Goal: Complete application form

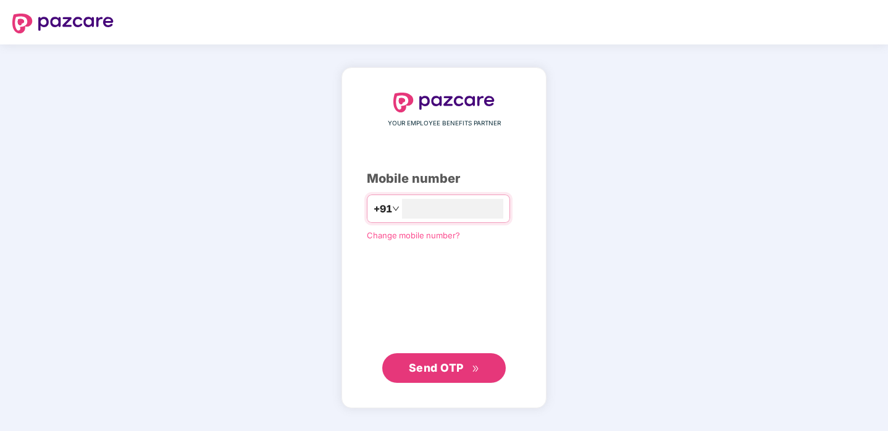
type input "**********"
click at [448, 367] on span "Send OTP" at bounding box center [436, 367] width 55 height 13
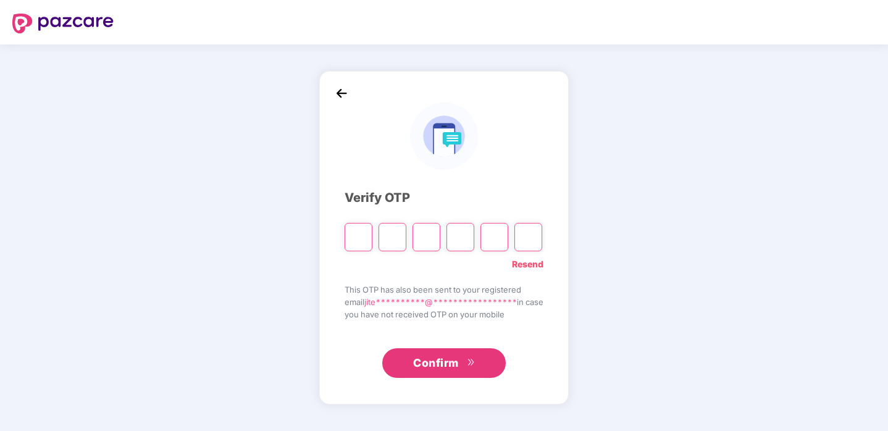
type input "*"
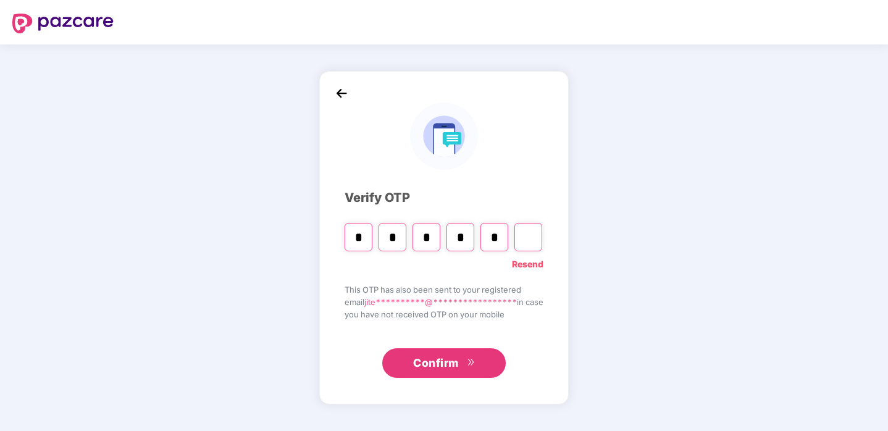
type input "*"
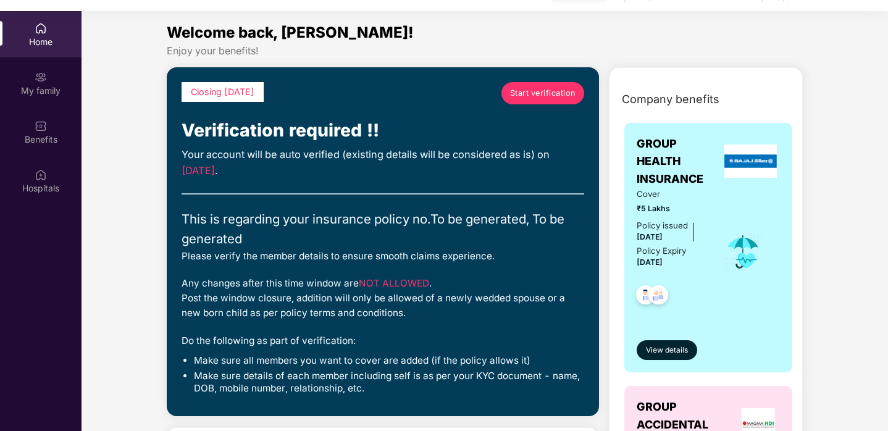
scroll to position [69, 0]
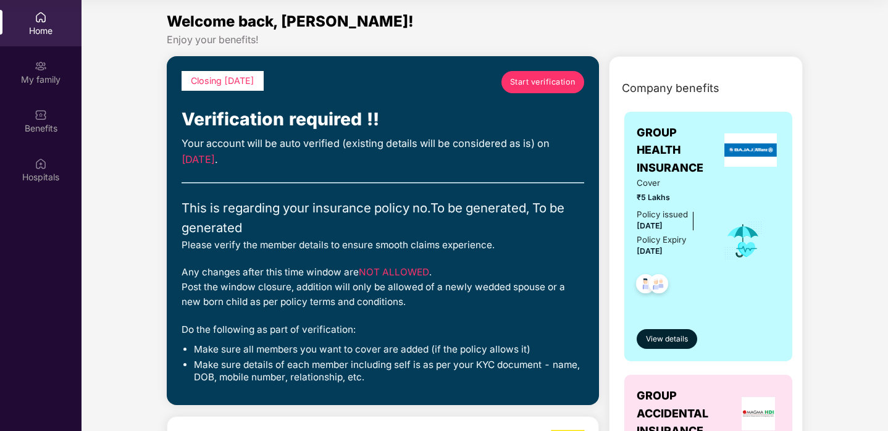
click at [532, 81] on span "Start verification" at bounding box center [542, 82] width 65 height 12
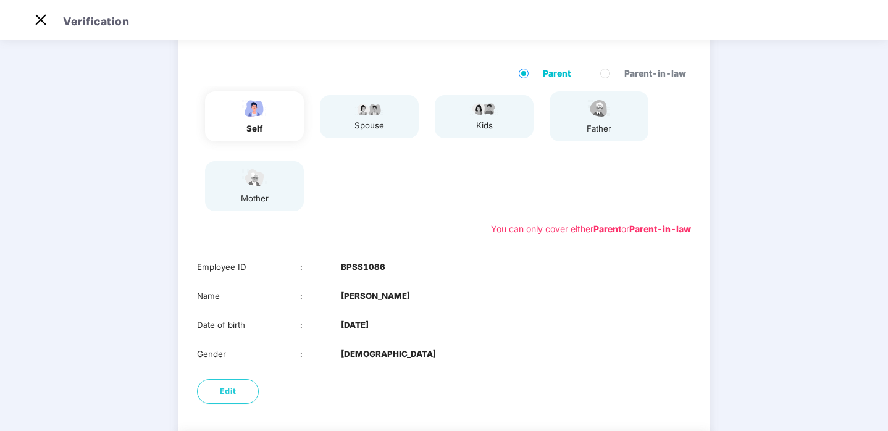
scroll to position [82, 0]
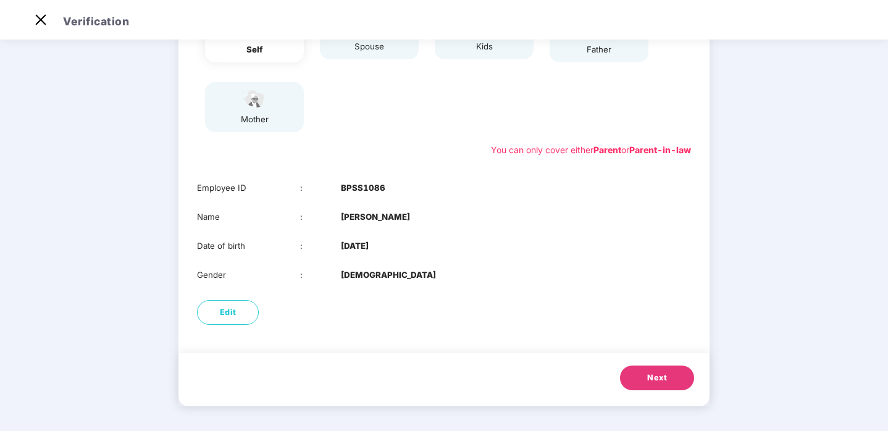
click at [643, 375] on button "Next" at bounding box center [657, 378] width 74 height 25
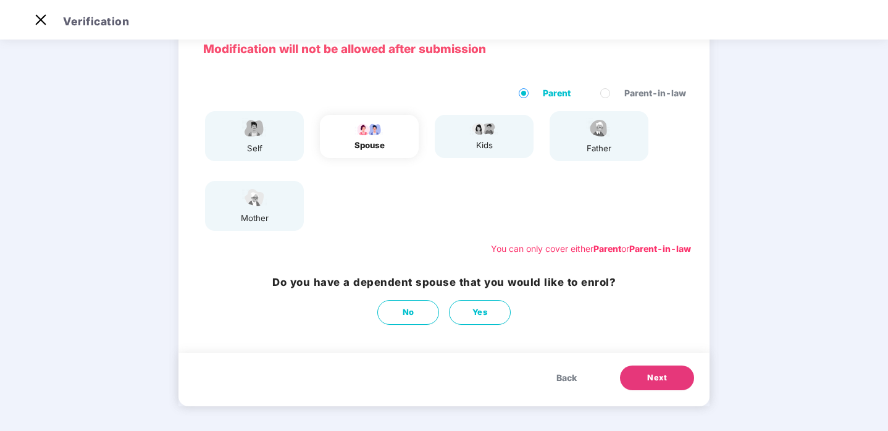
scroll to position [63, 0]
click at [500, 316] on button "Yes" at bounding box center [480, 312] width 62 height 25
select select "******"
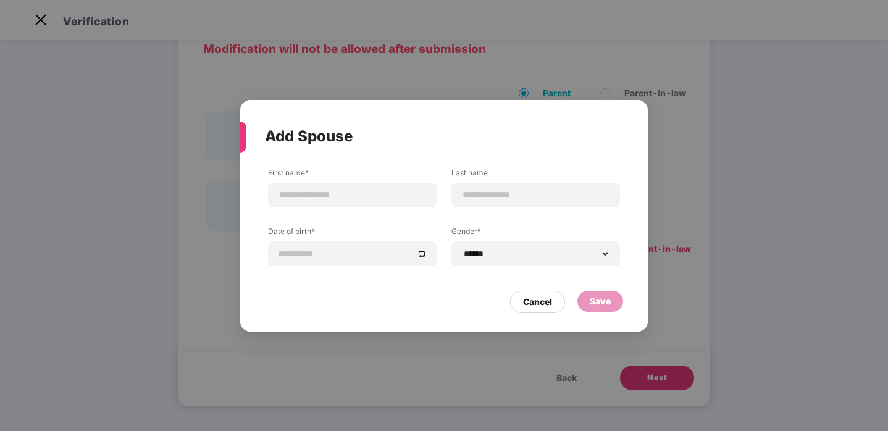
click at [503, 316] on div "**********" at bounding box center [444, 240] width 408 height 158
click at [533, 306] on div "Cancel" at bounding box center [537, 302] width 29 height 14
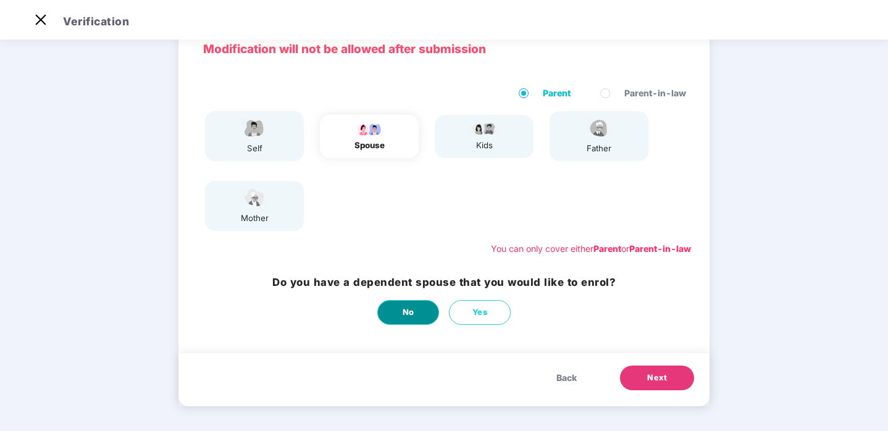
click at [379, 309] on button "No" at bounding box center [408, 312] width 62 height 25
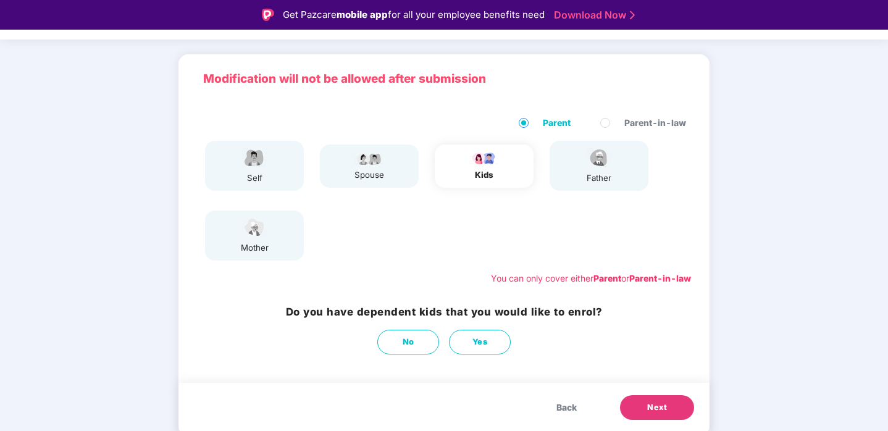
scroll to position [30, 0]
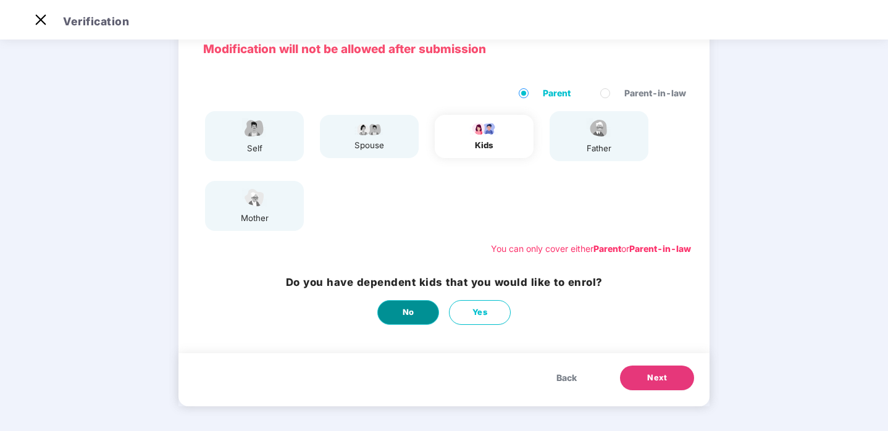
click at [404, 312] on span "No" at bounding box center [409, 312] width 12 height 12
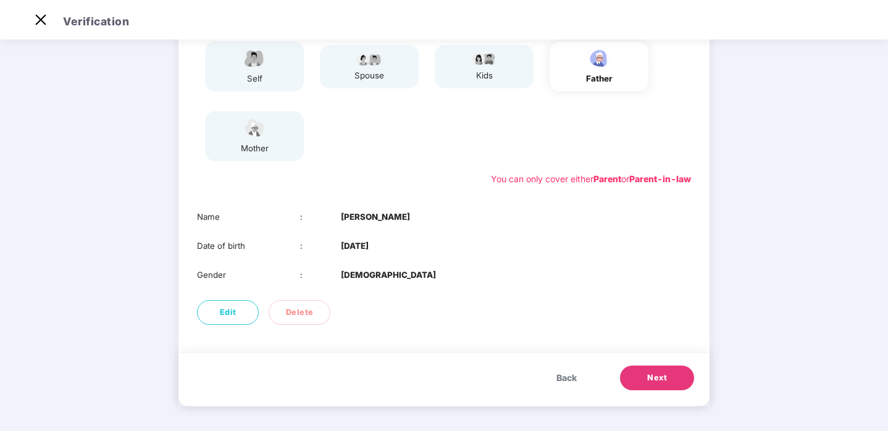
scroll to position [0, 0]
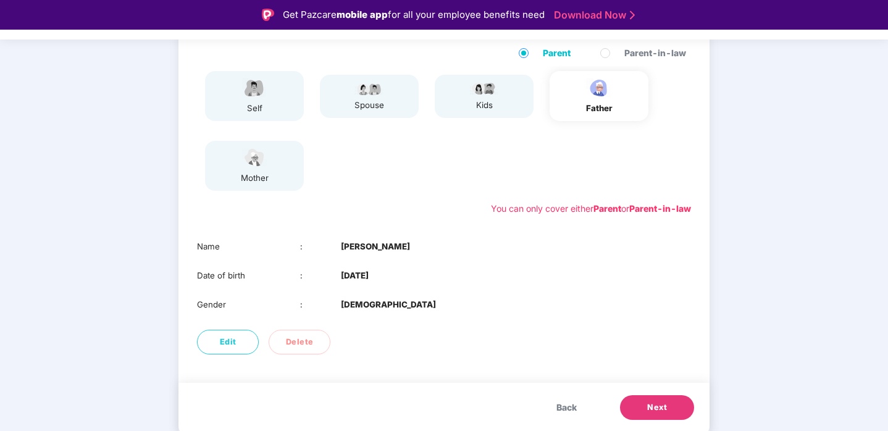
click at [654, 408] on span "Next" at bounding box center [657, 407] width 20 height 12
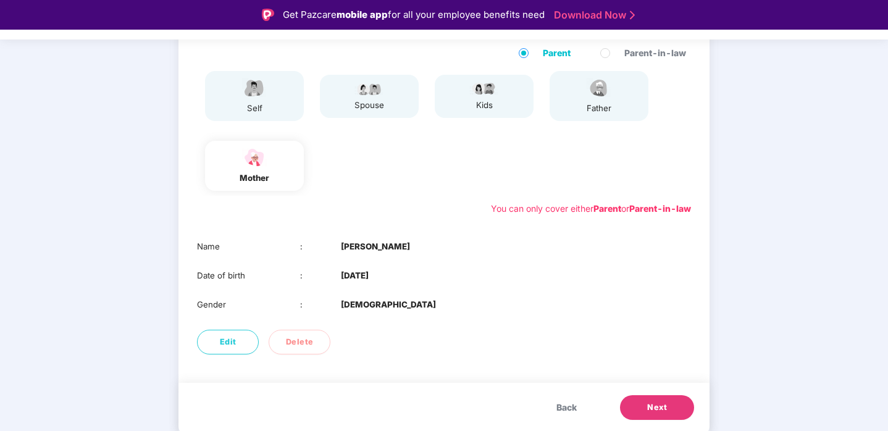
scroll to position [30, 0]
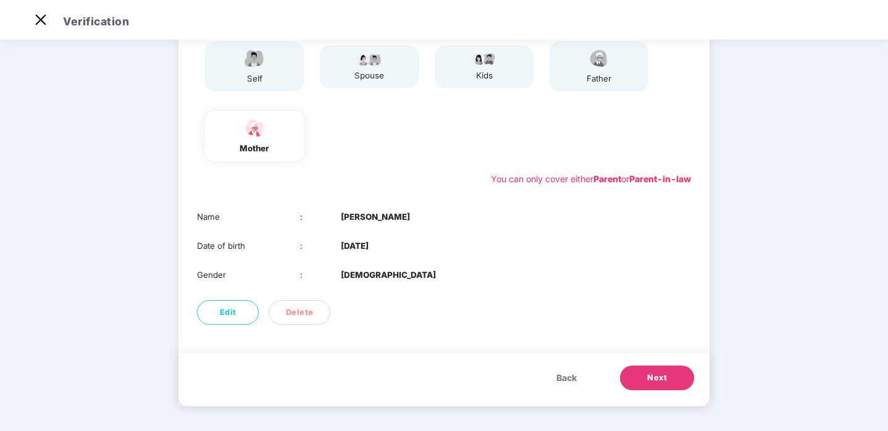
click at [654, 389] on button "Next" at bounding box center [657, 378] width 74 height 25
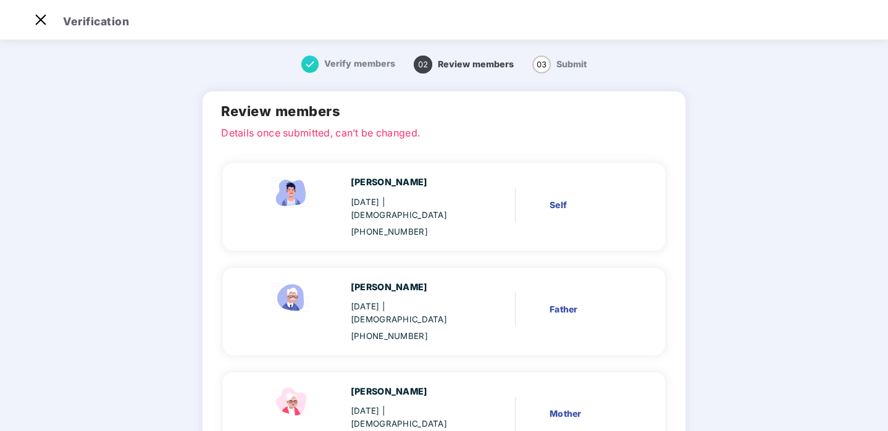
scroll to position [94, 0]
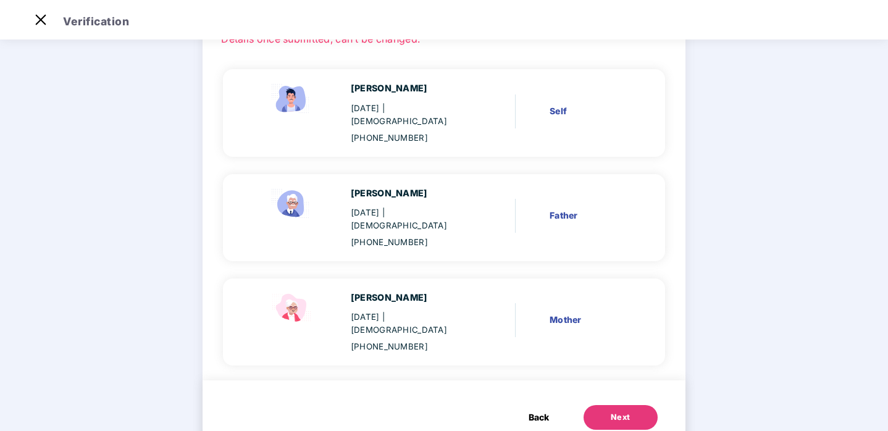
click at [624, 405] on button "Next" at bounding box center [620, 417] width 74 height 25
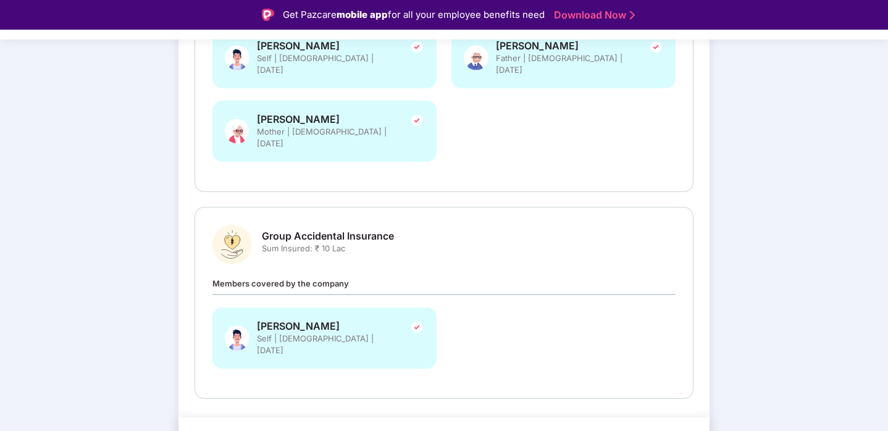
scroll to position [30, 0]
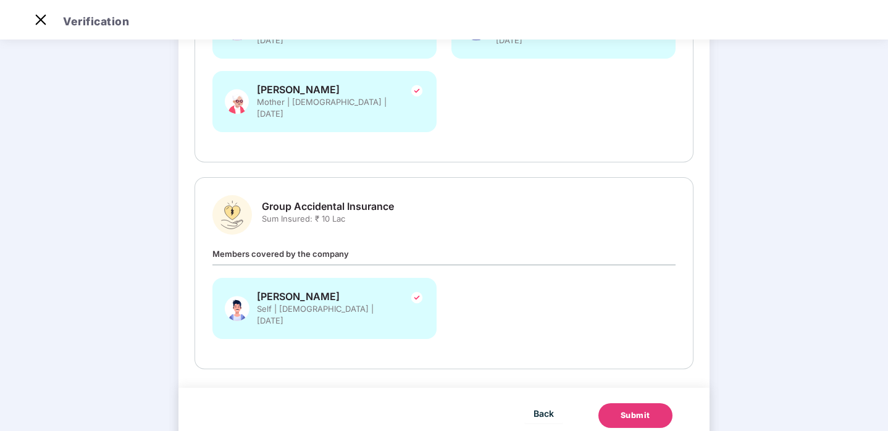
click at [650, 403] on button "Submit" at bounding box center [635, 415] width 74 height 25
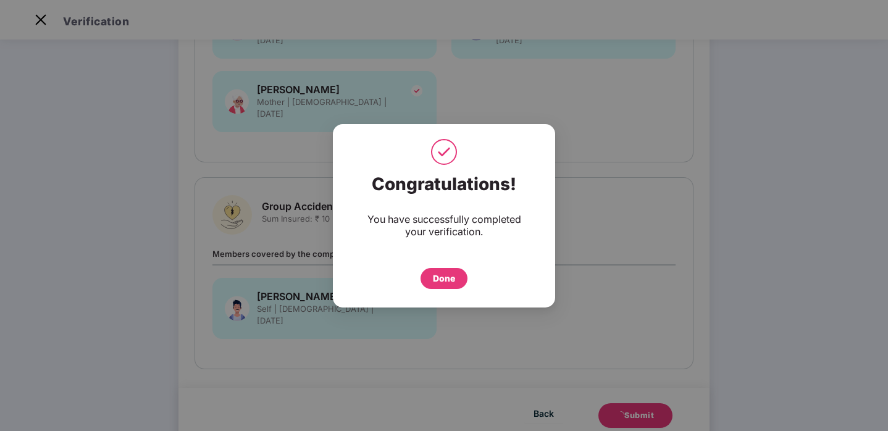
click at [434, 278] on div "Done" at bounding box center [444, 279] width 22 height 14
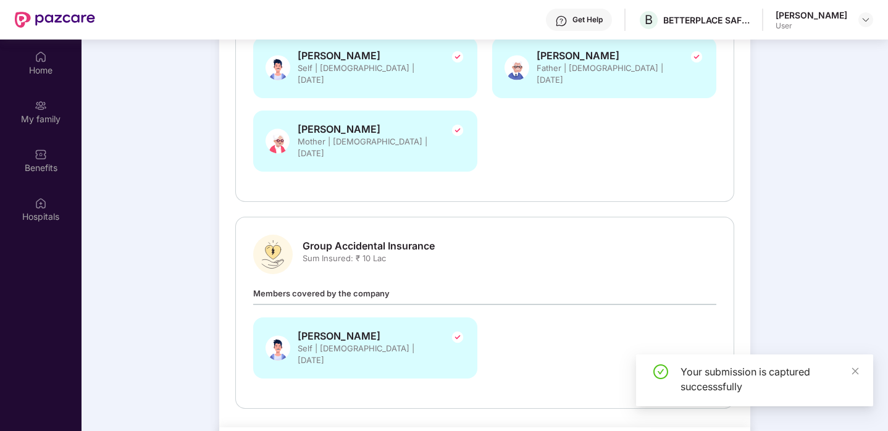
scroll to position [69, 0]
